Goal: Transaction & Acquisition: Purchase product/service

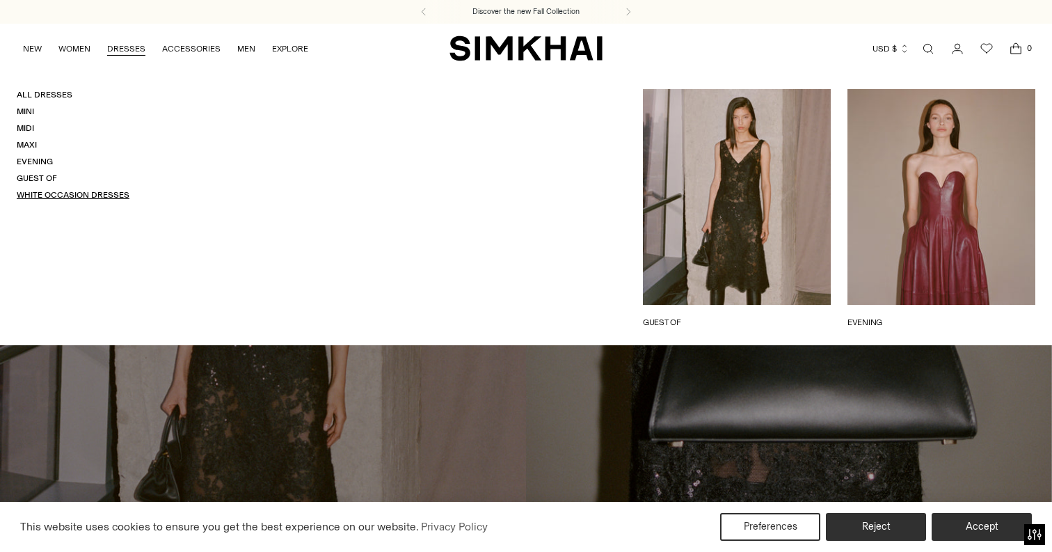
click at [42, 197] on link "White Occasion Dresses" at bounding box center [73, 195] width 113 height 10
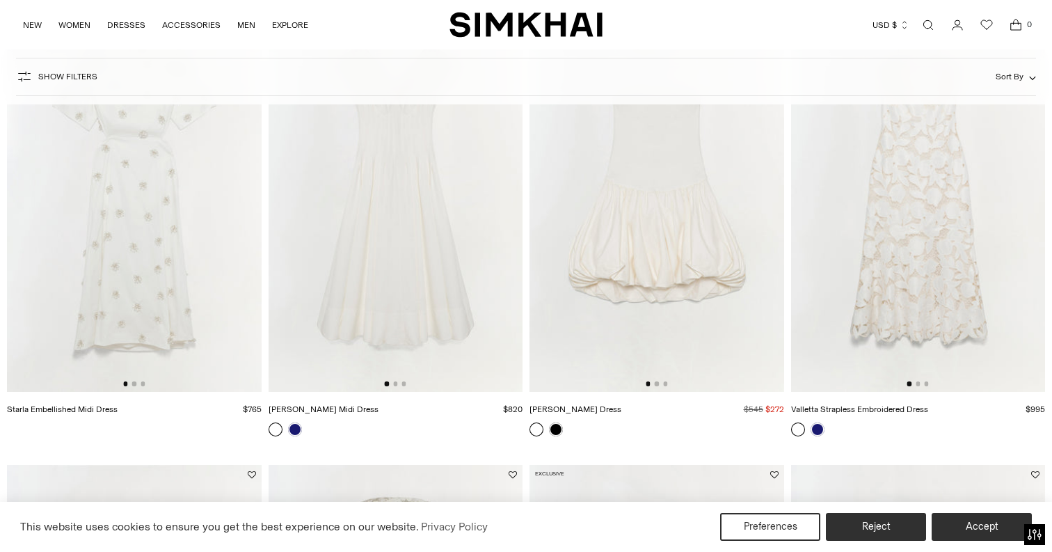
scroll to position [1175, 0]
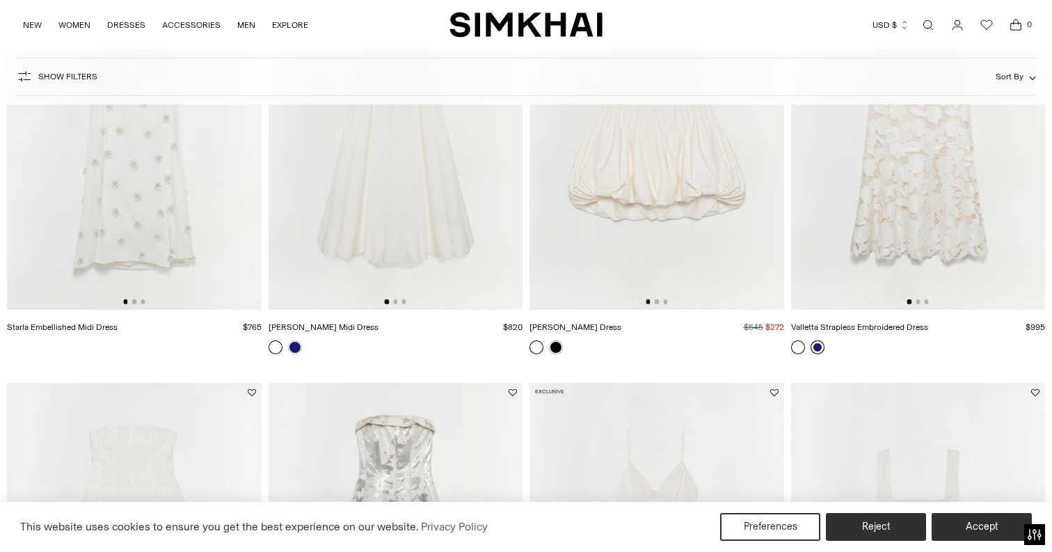
click at [818, 342] on link at bounding box center [818, 347] width 14 height 14
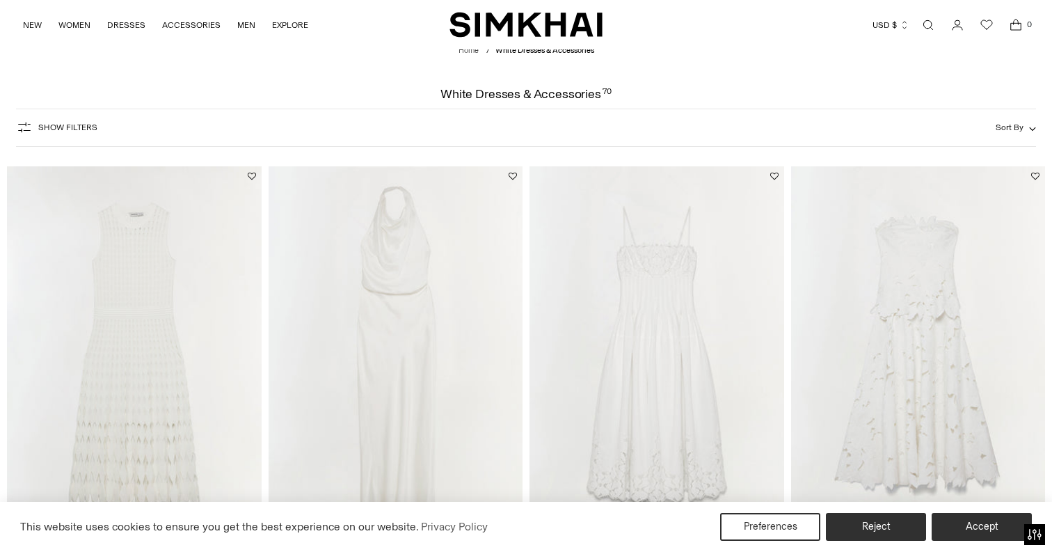
scroll to position [22, 0]
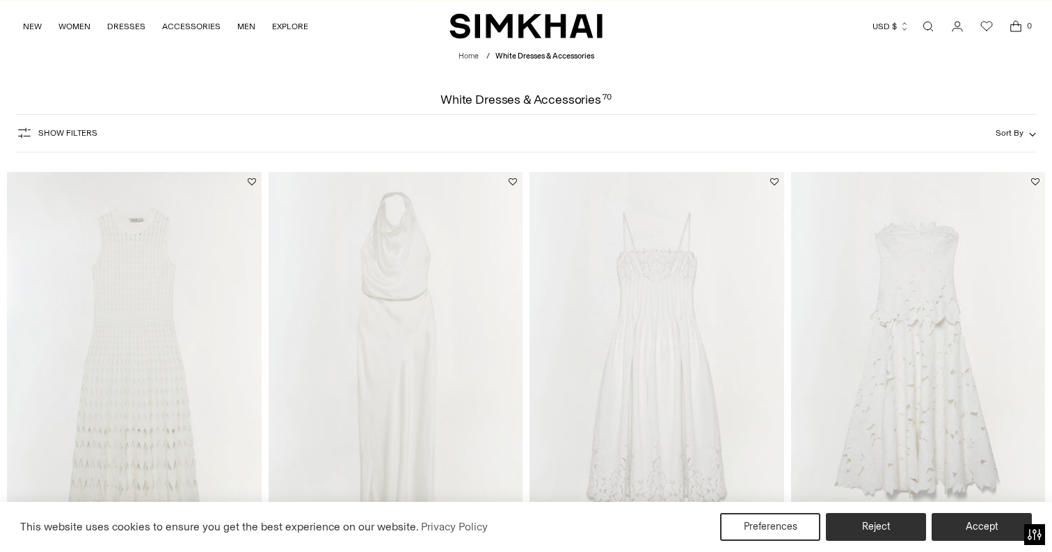
click at [848, 240] on img at bounding box center [918, 362] width 255 height 381
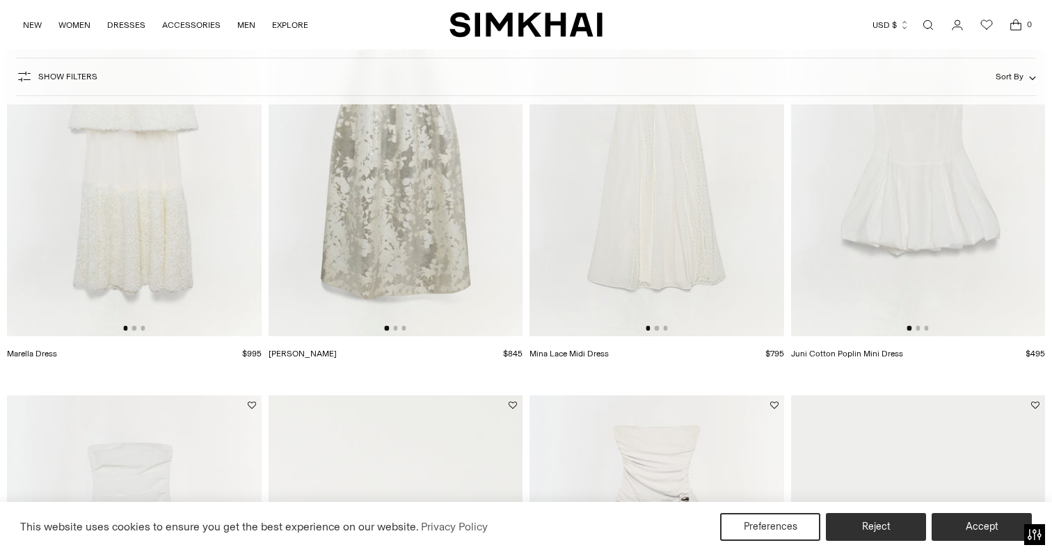
scroll to position [1717, 0]
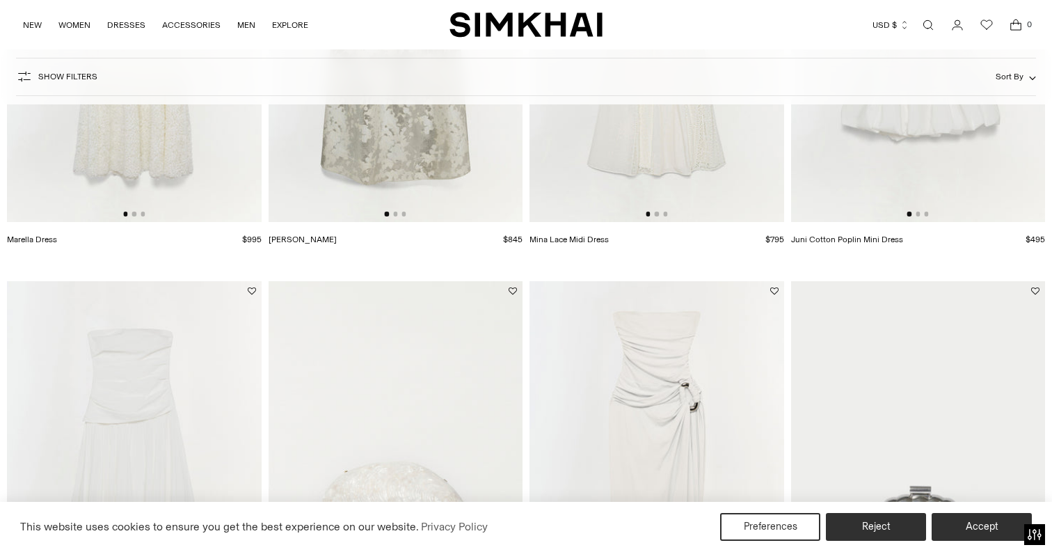
click at [177, 135] on img at bounding box center [134, 31] width 255 height 381
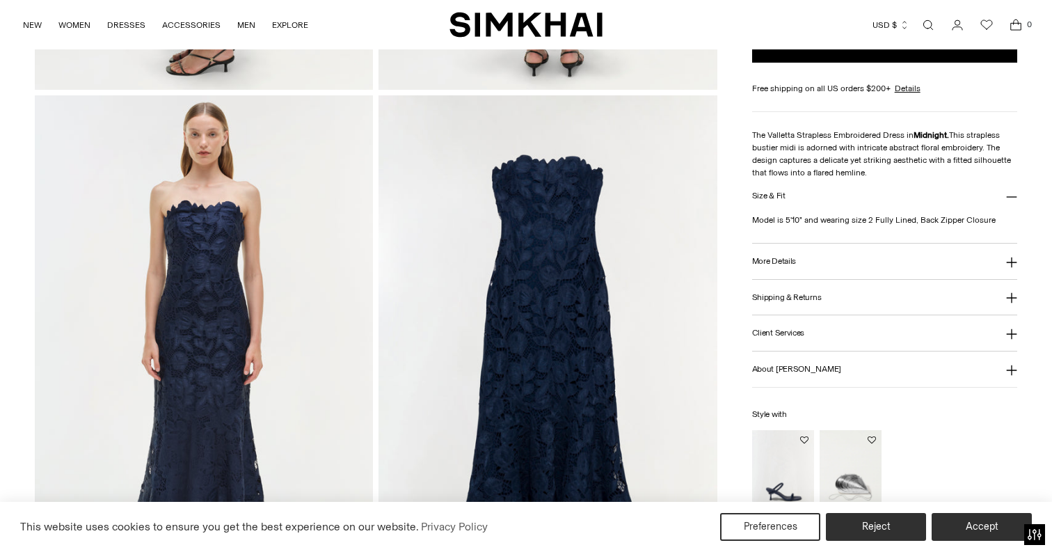
scroll to position [1090, 0]
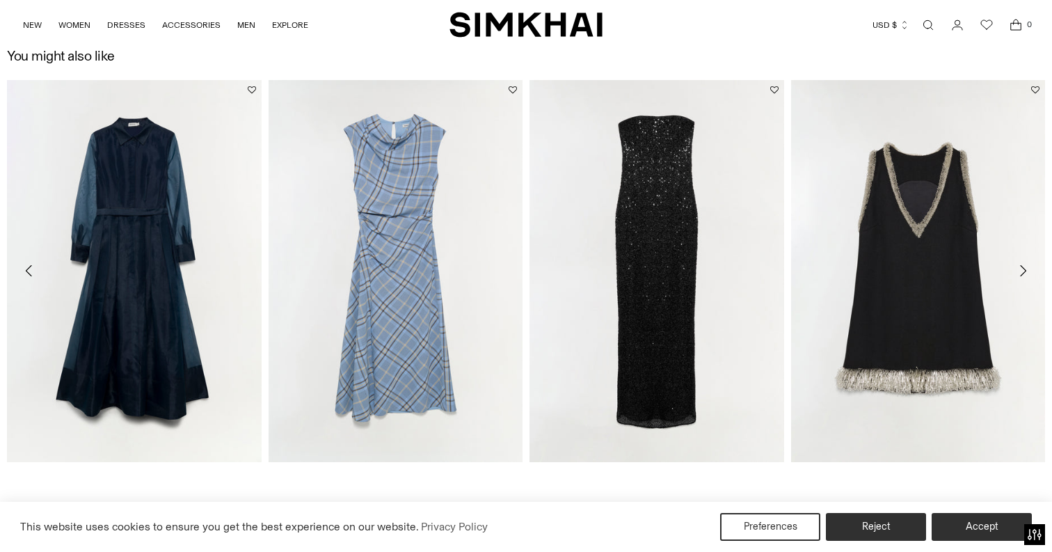
scroll to position [2611, 0]
